Goal: Find specific page/section: Find specific page/section

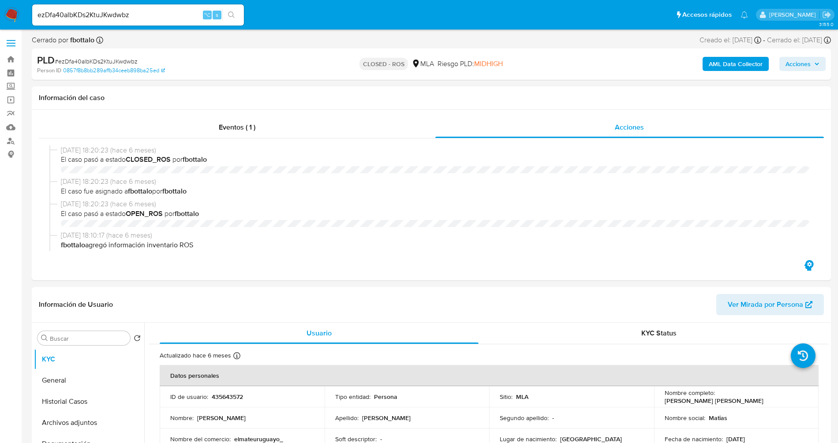
select select "10"
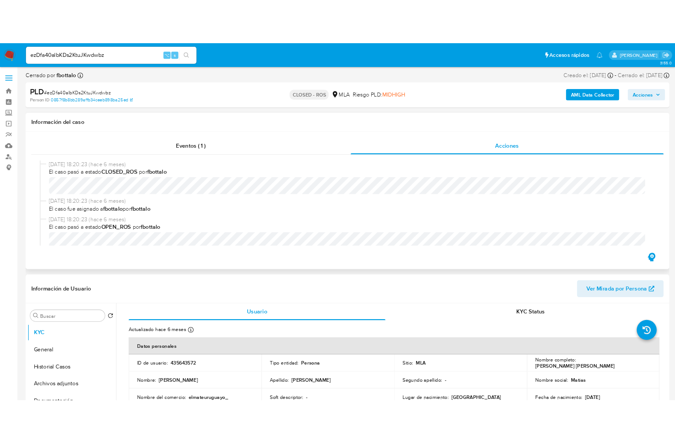
scroll to position [429, 0]
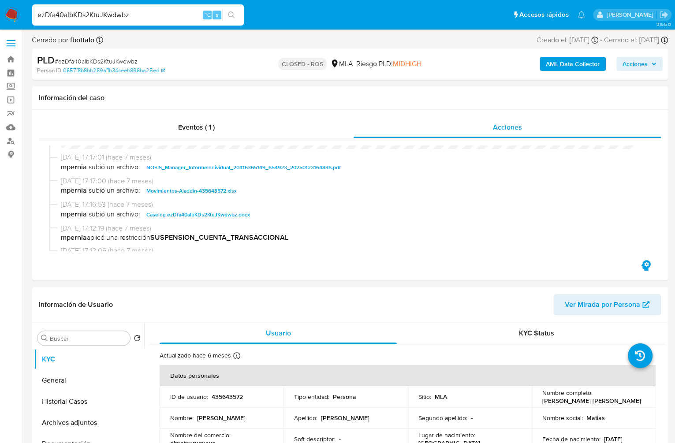
click at [156, 20] on input "ezDfa40albKDs2KtuJKwdwbz" at bounding box center [138, 14] width 212 height 11
paste input "JF7oOrEGaFckn8xl6vxdUOjs"
type input "JF7oOrEGaFckn8xl6vxdUOjs"
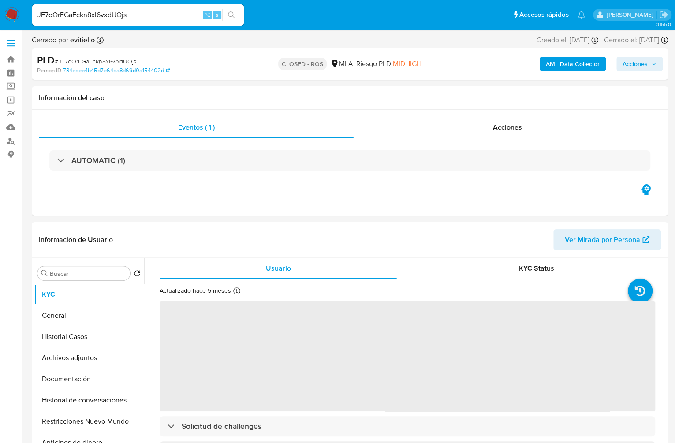
select select "10"
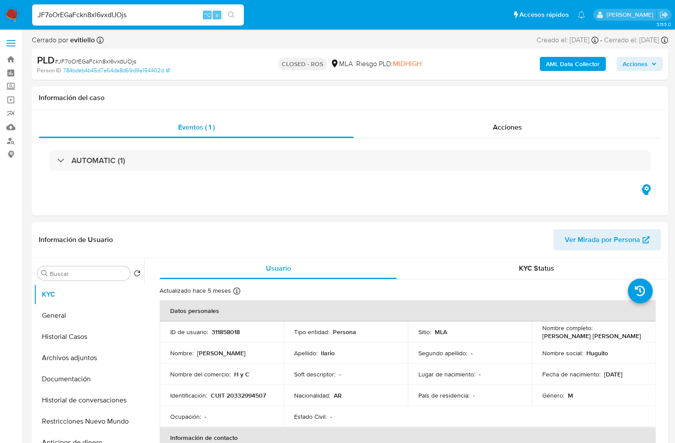
click at [140, 16] on input "JF7oOrEGaFckn8xl6vxdUOjs" at bounding box center [138, 14] width 212 height 11
click at [503, 124] on span "Acciones" at bounding box center [507, 127] width 29 height 10
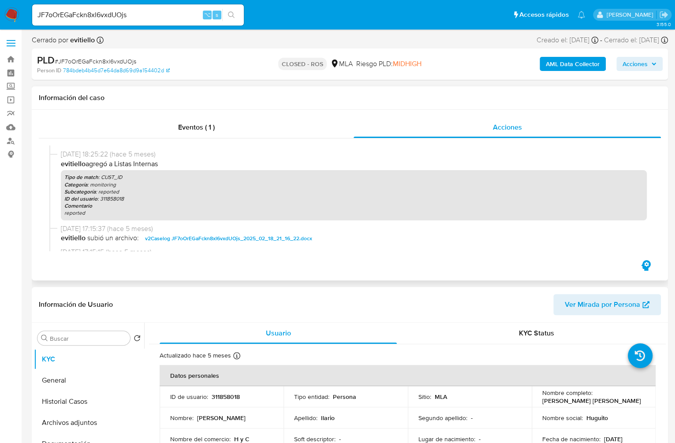
scroll to position [347, 0]
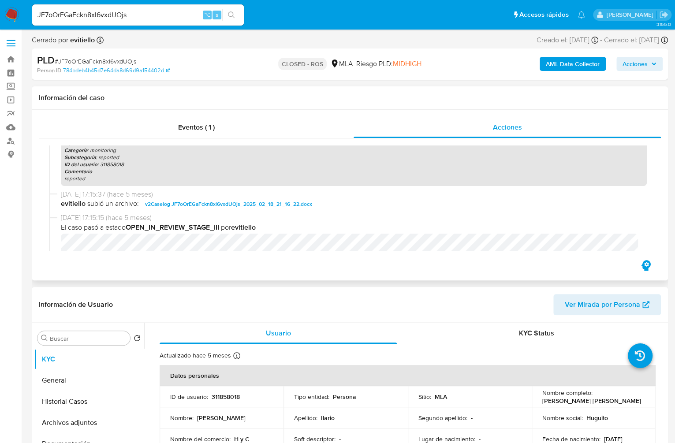
click at [209, 203] on span "v2Caselog JF7oOrEGaFckn8xl6vxdUOjs_2025_02_18_21_16_22.docx" at bounding box center [228, 204] width 167 height 11
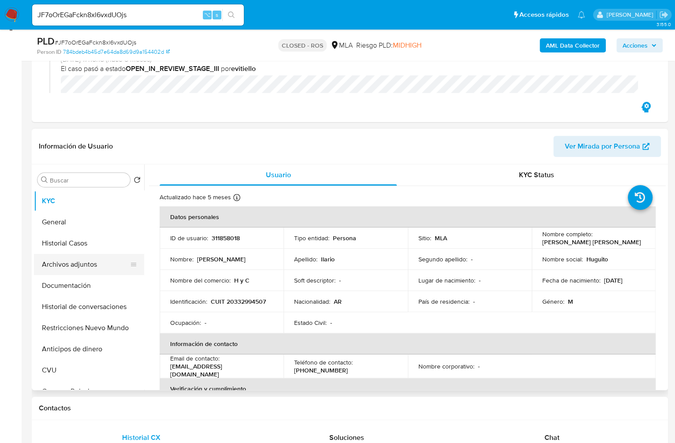
scroll to position [129, 0]
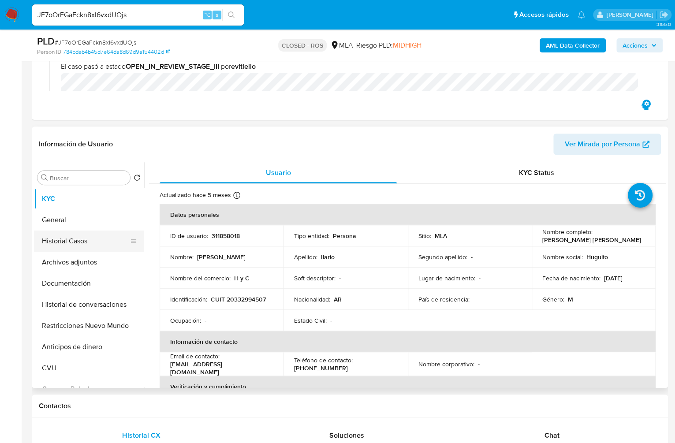
click at [71, 244] on button "Historial Casos" at bounding box center [85, 241] width 103 height 21
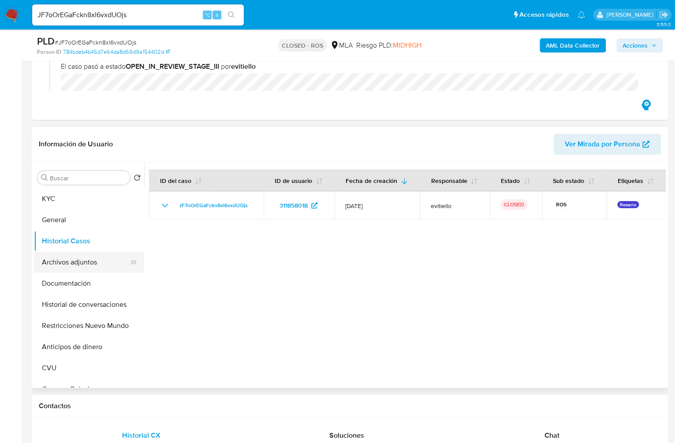
click at [63, 262] on button "Archivos adjuntos" at bounding box center [85, 262] width 103 height 21
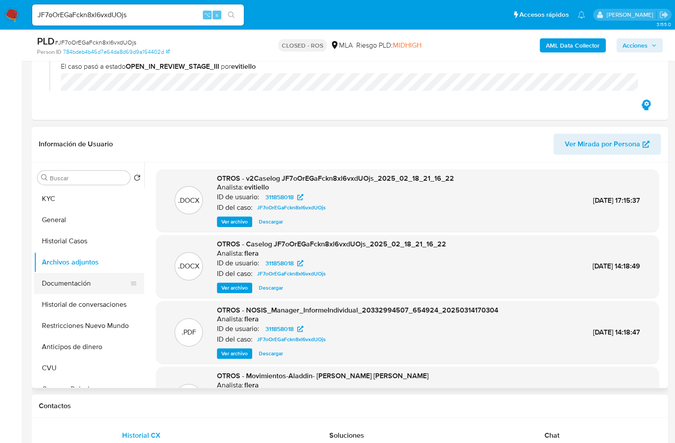
click at [55, 280] on button "Documentación" at bounding box center [85, 283] width 103 height 21
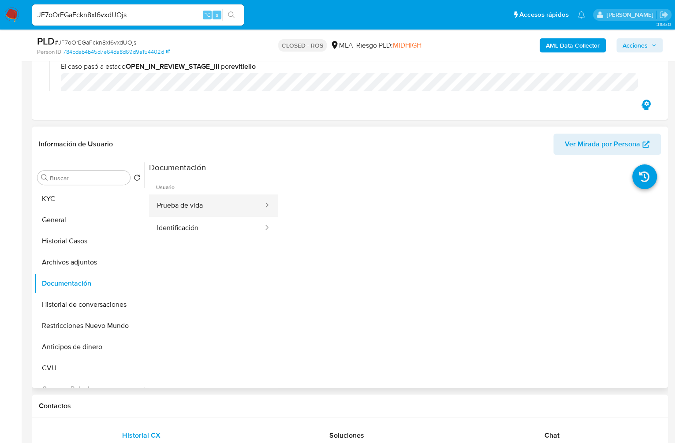
click at [240, 205] on button "Prueba de vida" at bounding box center [206, 206] width 115 height 22
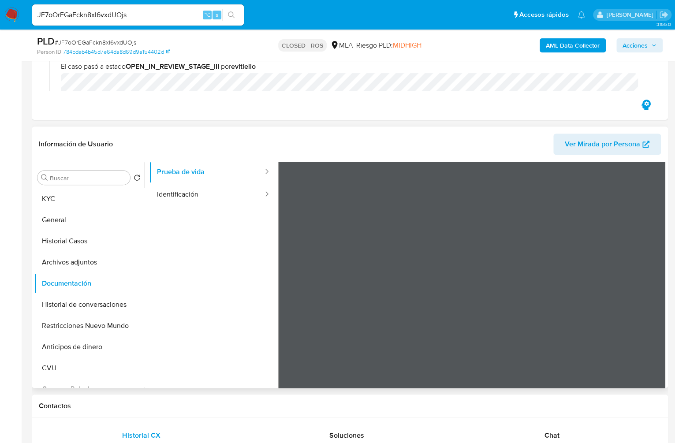
scroll to position [35, 0]
click at [191, 195] on button "Identificación" at bounding box center [206, 193] width 115 height 22
click at [133, 15] on input "JF7oOrEGaFckn8xl6vxdUOjs" at bounding box center [138, 14] width 212 height 11
paste input "N5H3bkQk7wjxNI2x5BLp1TkR"
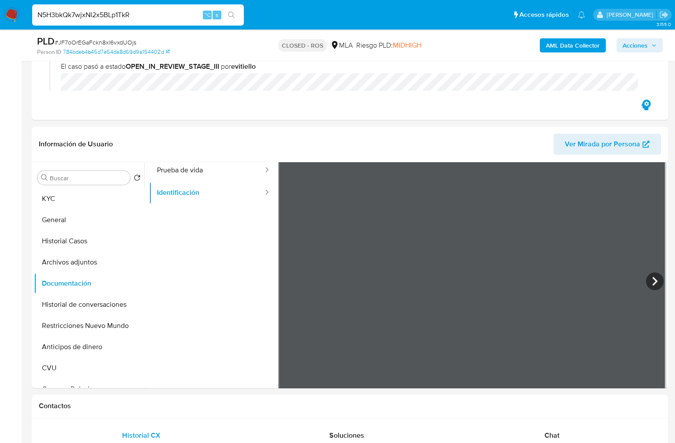
type input "N5H3bkQk7wjxNI2x5BLp1TkR"
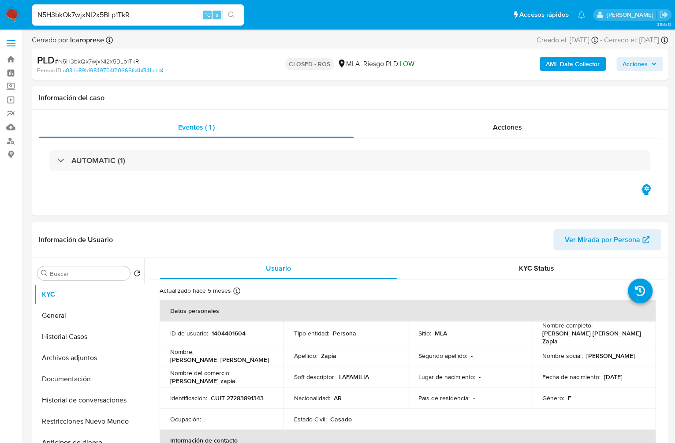
select select "10"
click at [503, 122] on span "Acciones" at bounding box center [507, 127] width 29 height 10
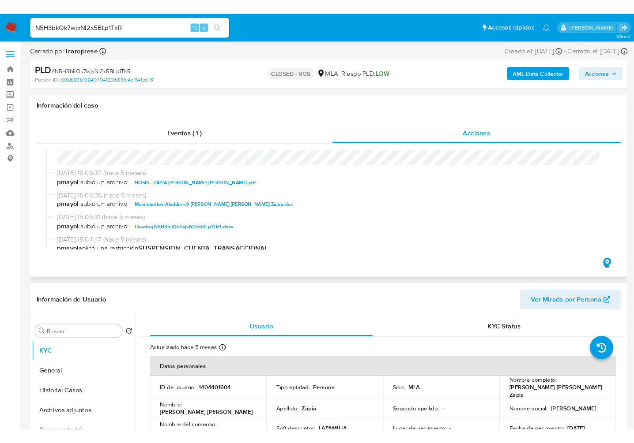
scroll to position [450, 0]
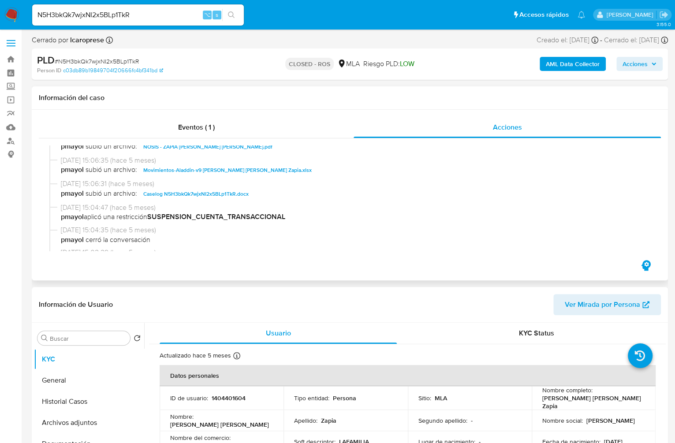
click at [162, 199] on span "Caselog N5H3bkQk7wjxNI2x5BLp1TkR.docx" at bounding box center [195, 194] width 105 height 11
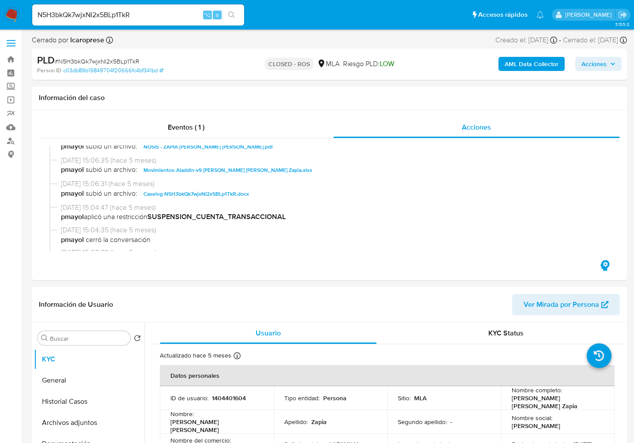
click at [171, 18] on input "N5H3bkQk7wjxNI2x5BLp1TkR" at bounding box center [138, 14] width 212 height 11
click at [170, 18] on input "N5H3bkQk7wjxNI2x5BLp1TkR" at bounding box center [138, 14] width 212 height 11
paste input "DxQWNk04OVt09N7u2mIS6Ei0"
type input "DxQWNk04OVt09N7u2mIS6Ei0"
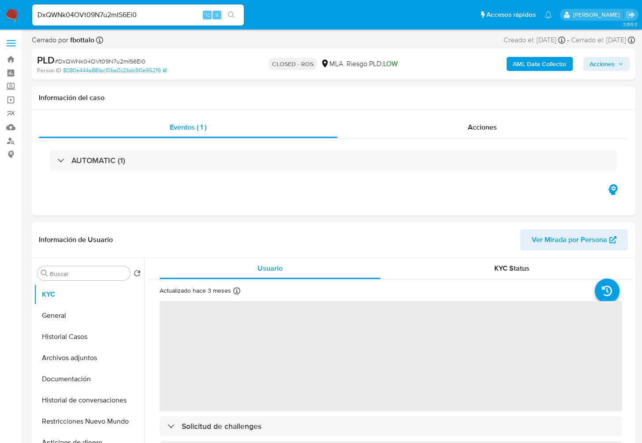
select select "10"
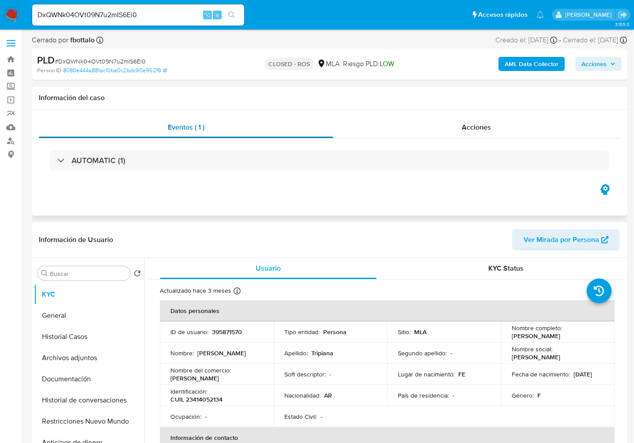
click at [295, 131] on div "Eventos ( 1 )" at bounding box center [186, 127] width 294 height 21
click at [487, 134] on div "Acciones" at bounding box center [476, 127] width 287 height 21
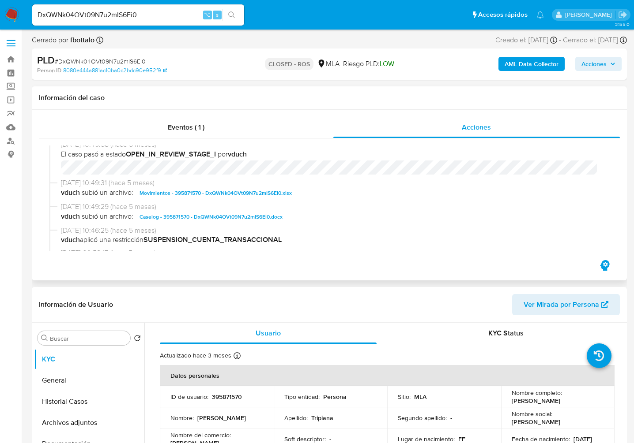
scroll to position [461, 0]
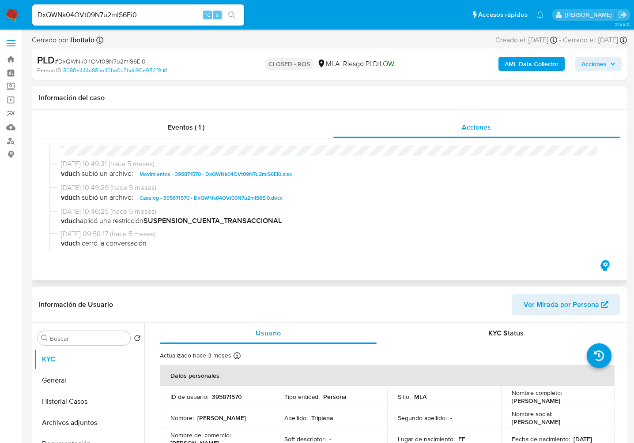
click at [235, 201] on span "Caselog - 395871570 - DxQWNk04OVt09N7u2mIS6Ei0.docx" at bounding box center [210, 198] width 143 height 11
